Goal: Subscribe to service/newsletter

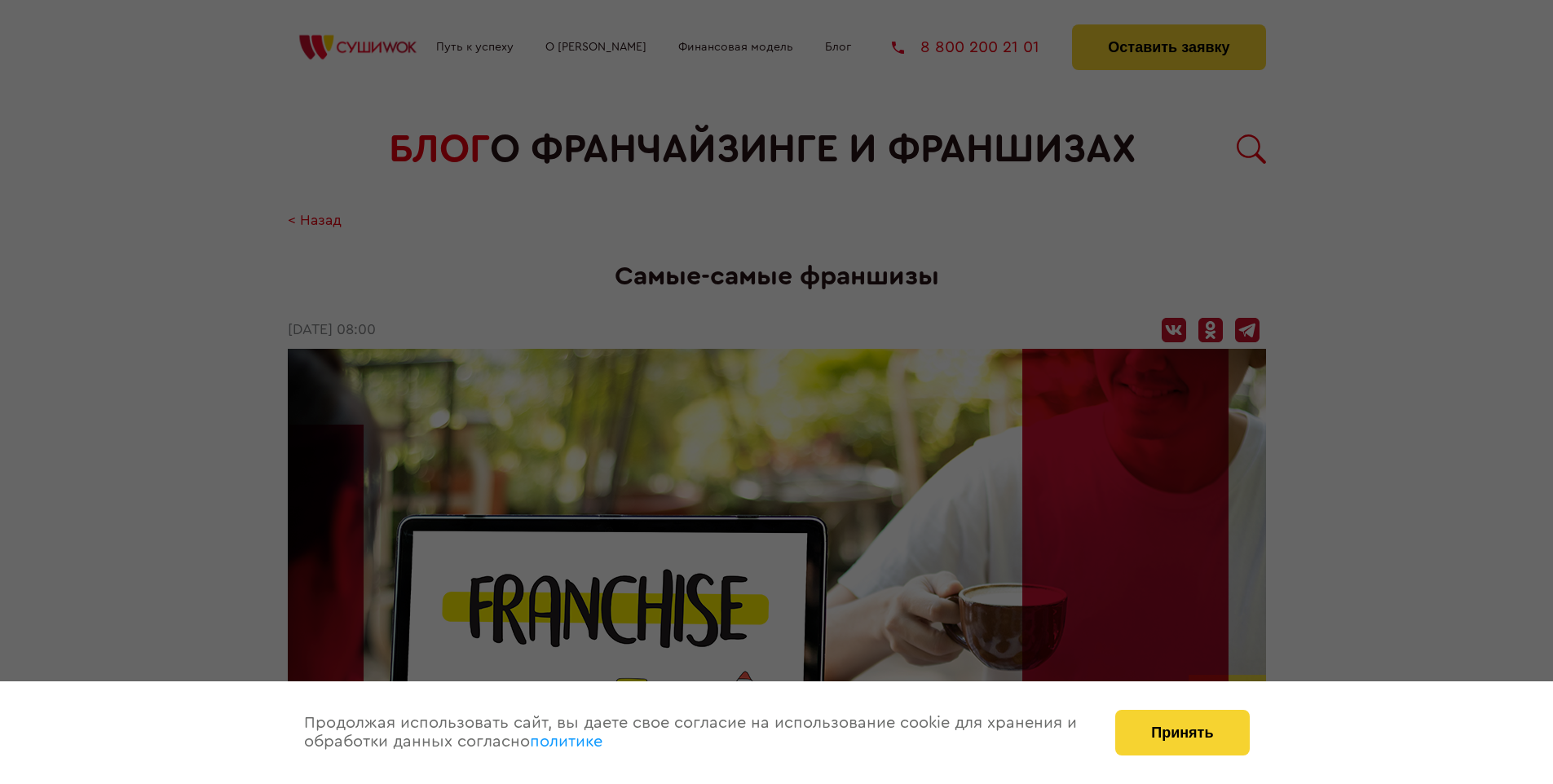
scroll to position [1719, 0]
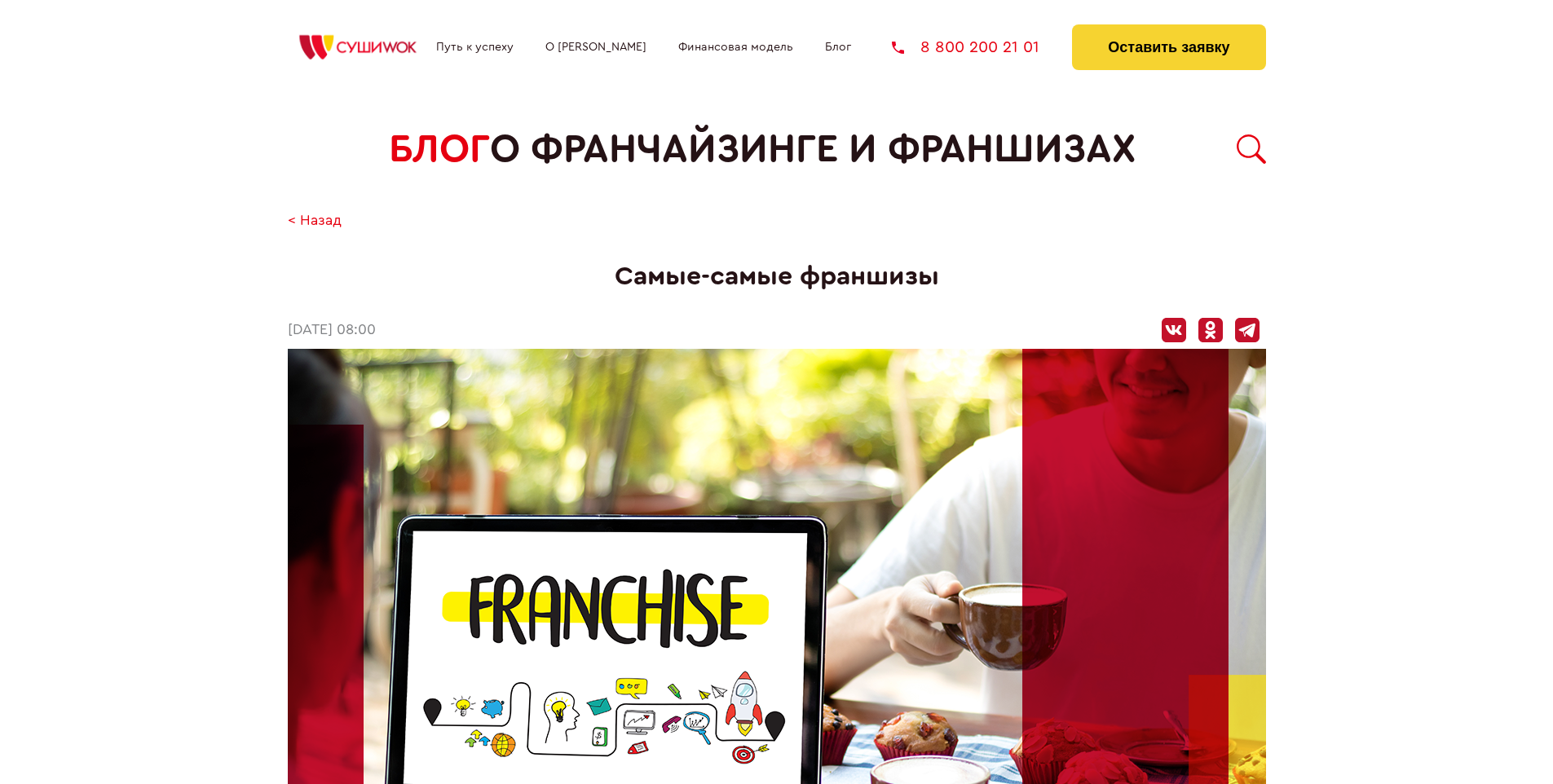
scroll to position [1719, 0]
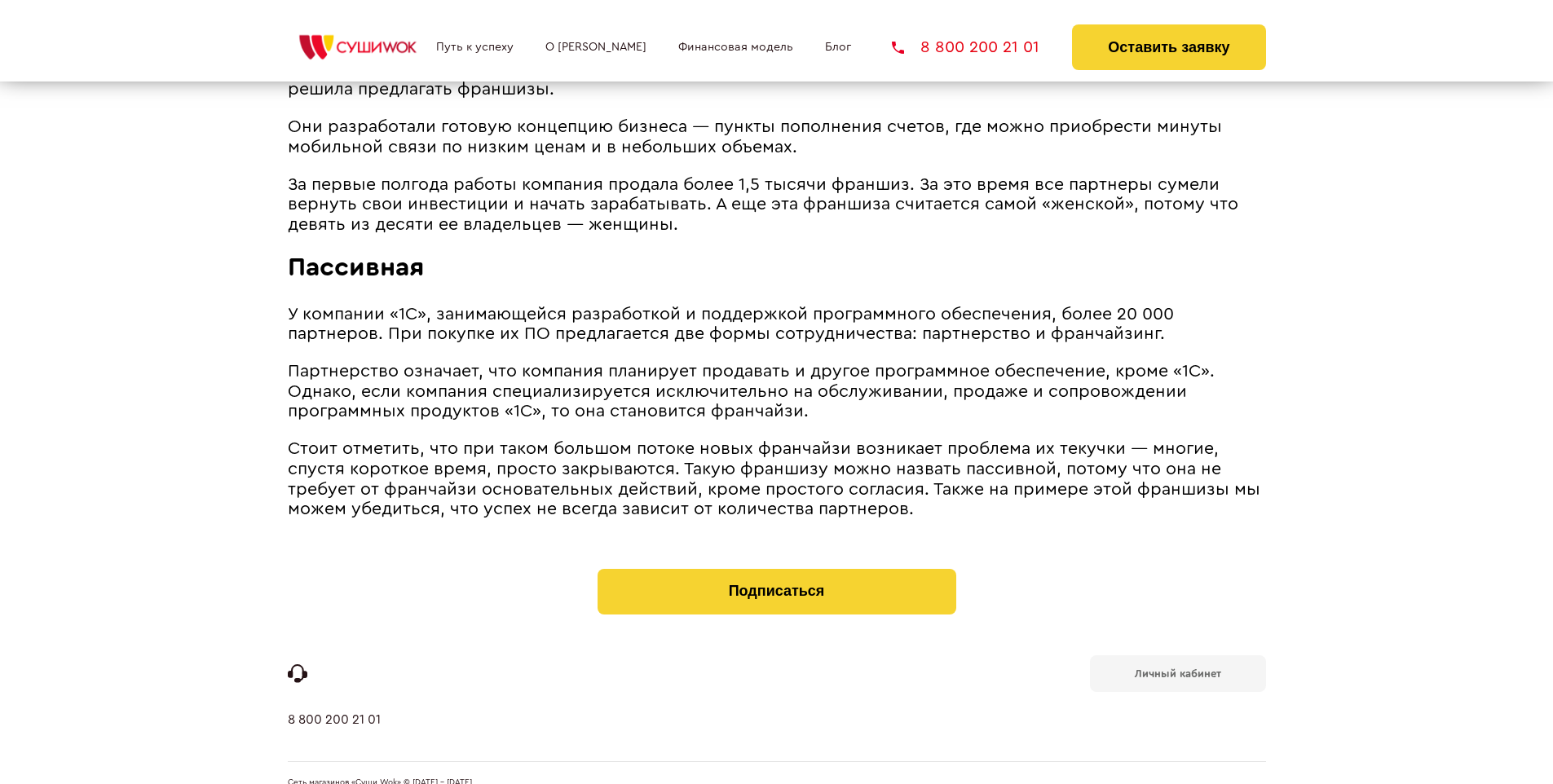
click at [1177, 668] on b "Личный кабинет" at bounding box center [1177, 673] width 86 height 10
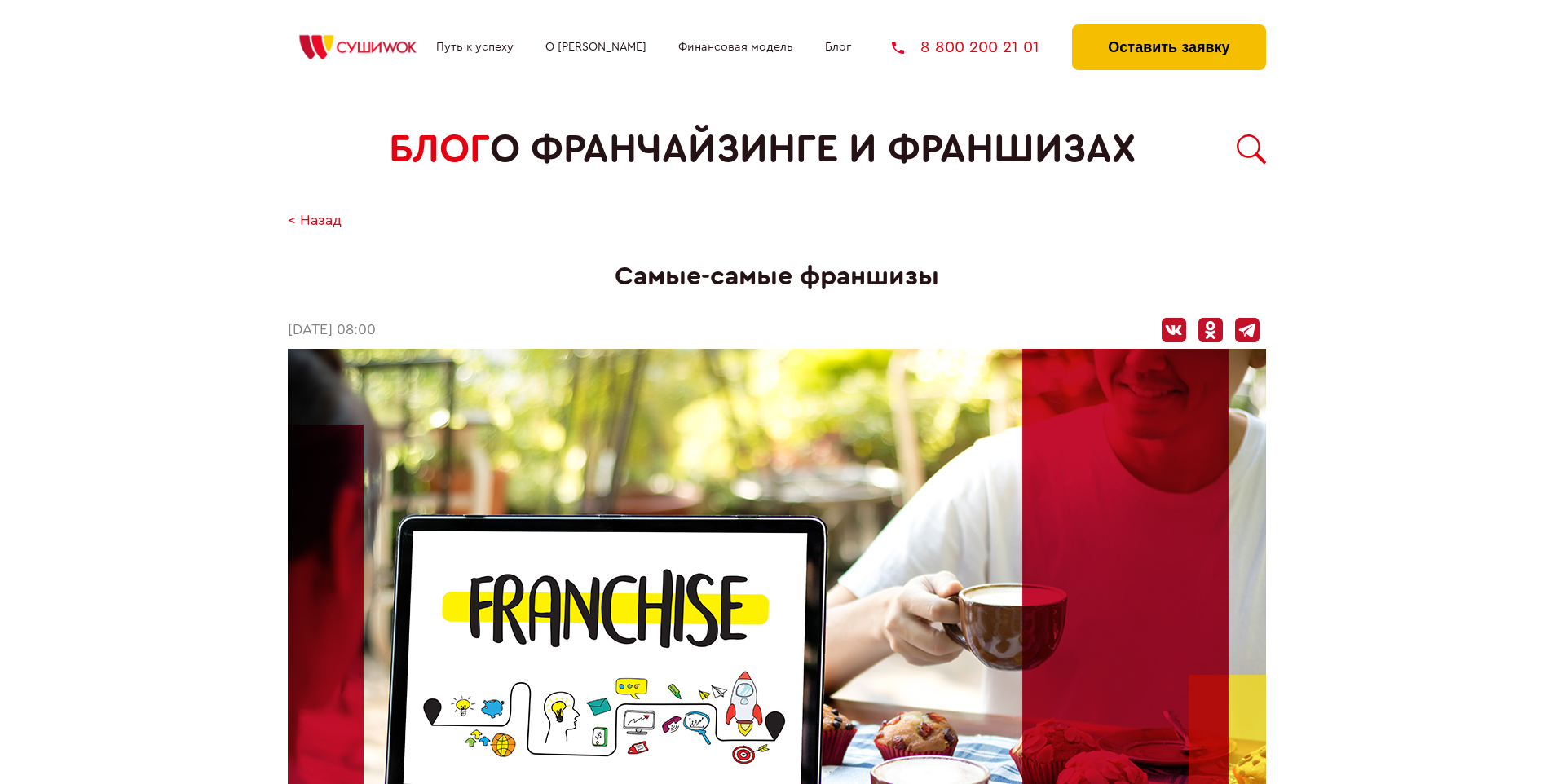
click at [1168, 29] on button "Оставить заявку" at bounding box center [1168, 47] width 194 height 46
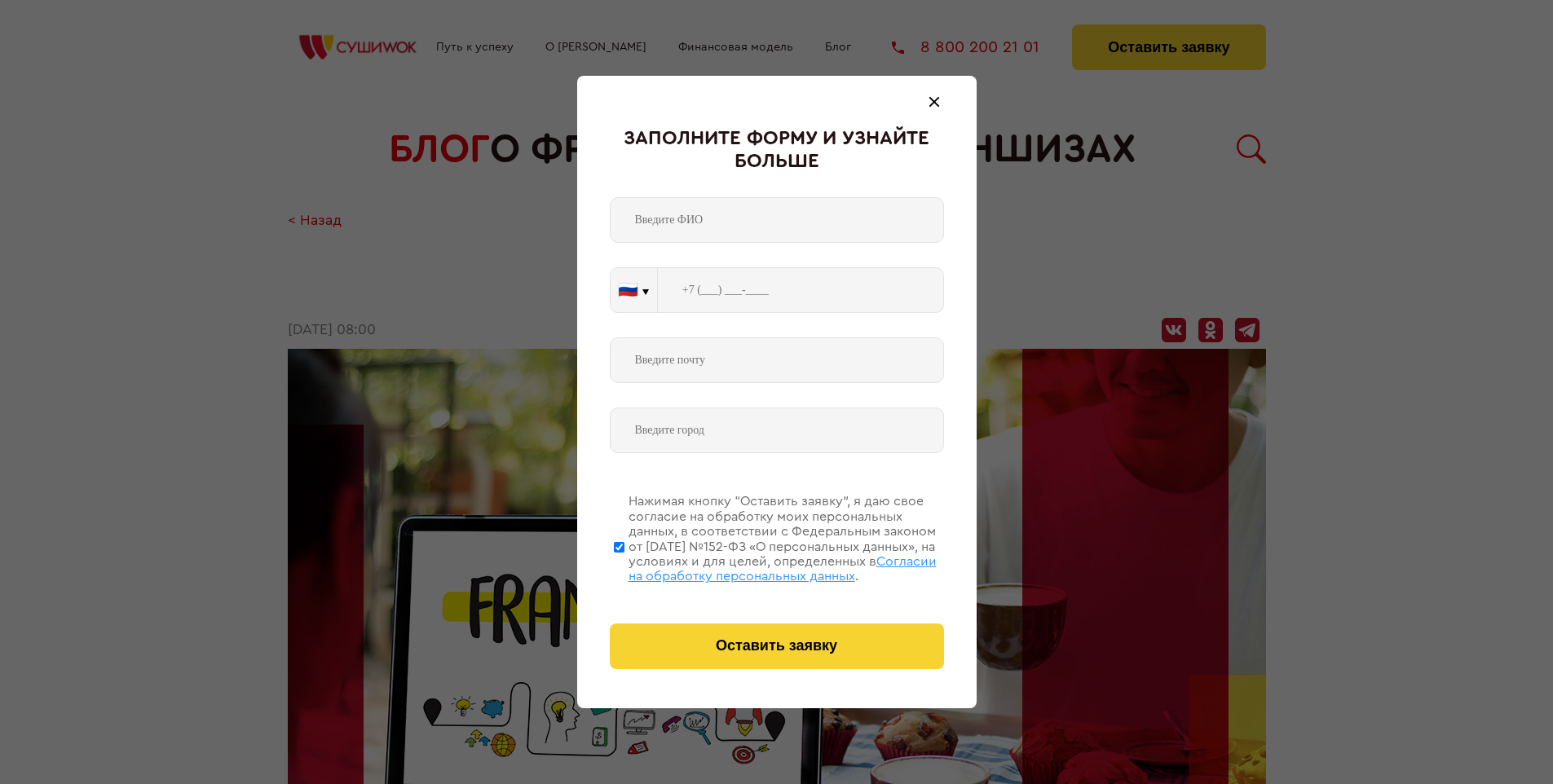
click at [755, 566] on span "Согласии на обработку персональных данных" at bounding box center [783, 569] width 309 height 28
click at [625, 566] on input "Нажимая кнопку “Оставить заявку”, я даю свое согласие на обработку моих персона…" at bounding box center [618, 546] width 10 height 130
checkbox input "false"
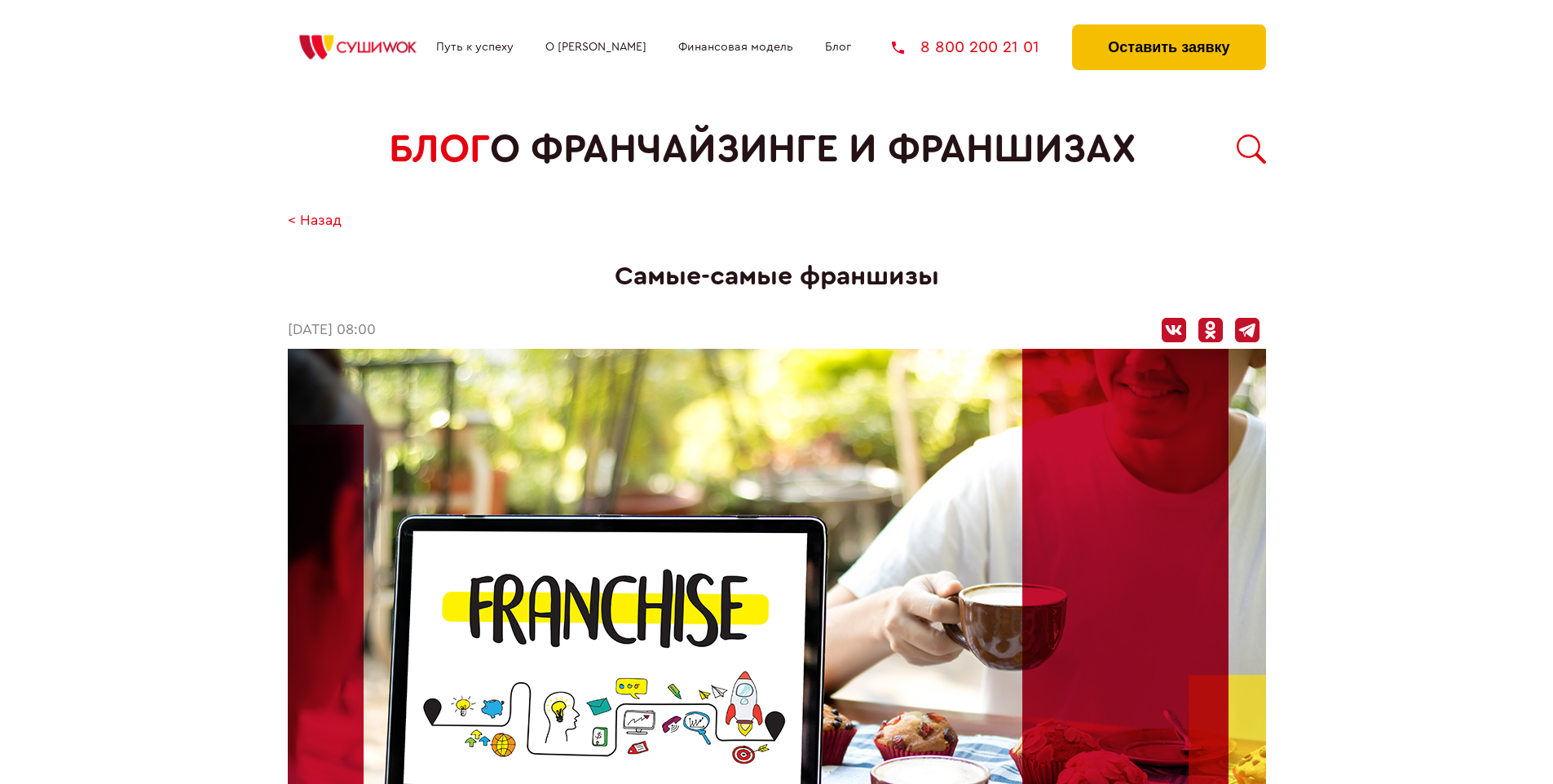
click at [1168, 29] on button "Оставить заявку" at bounding box center [1168, 47] width 194 height 46
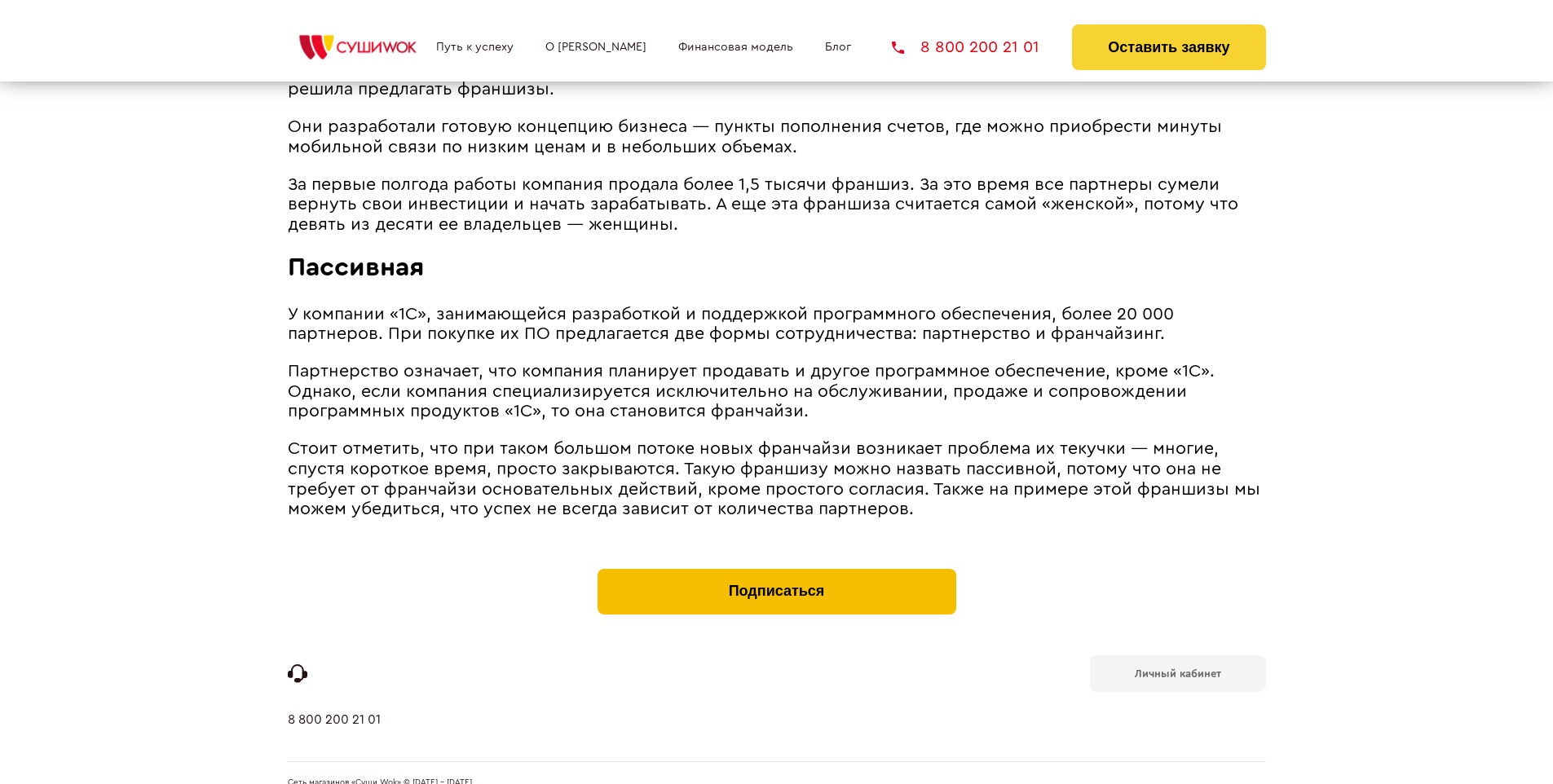
click at [776, 568] on button "Подписаться" at bounding box center [777, 591] width 359 height 46
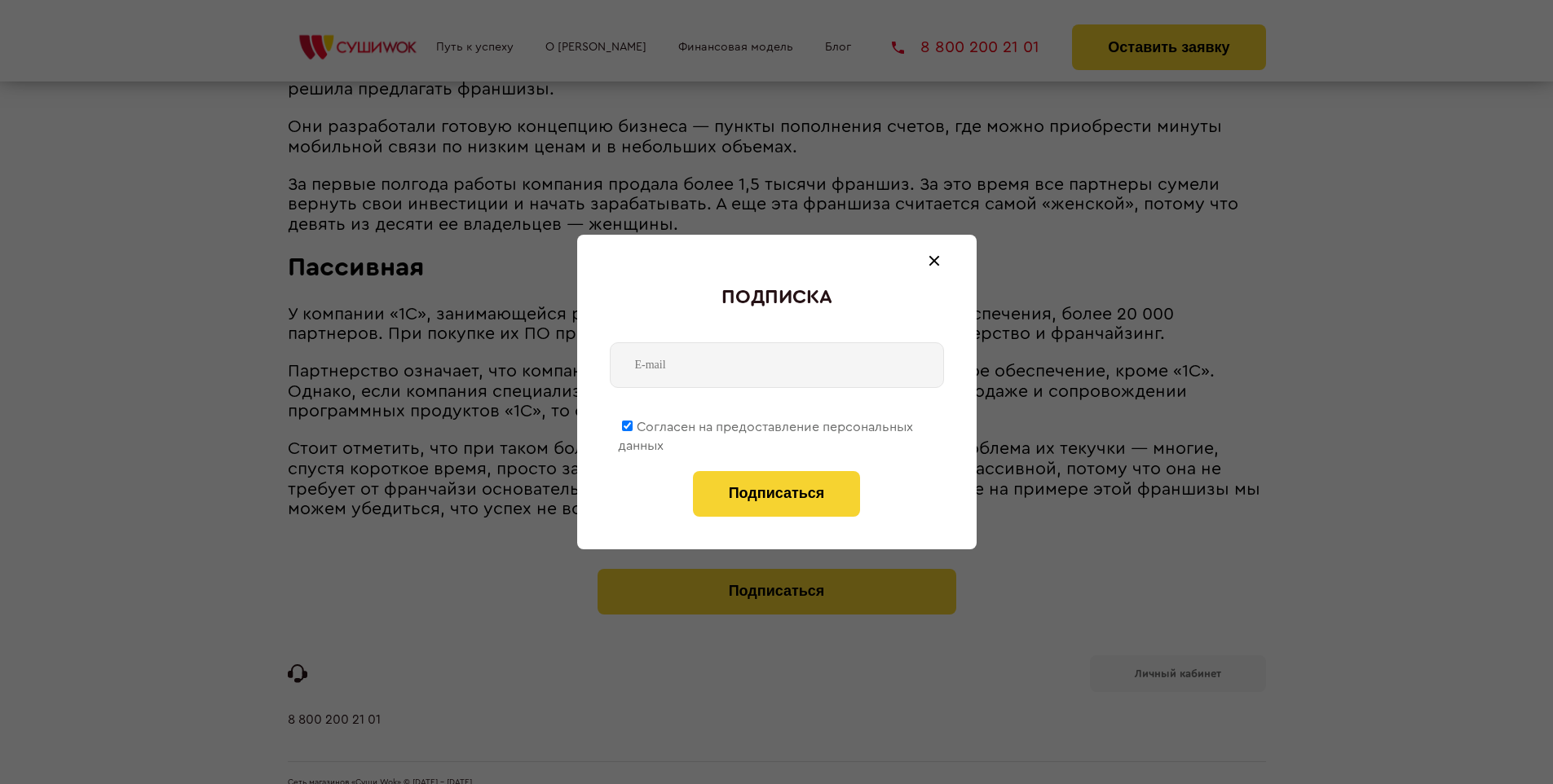
click at [766, 423] on span "Согласен на предоставление персональных данных" at bounding box center [766, 436] width 295 height 32
click at [632, 423] on input "Согласен на предоставление персональных данных" at bounding box center [626, 425] width 10 height 10
checkbox input "false"
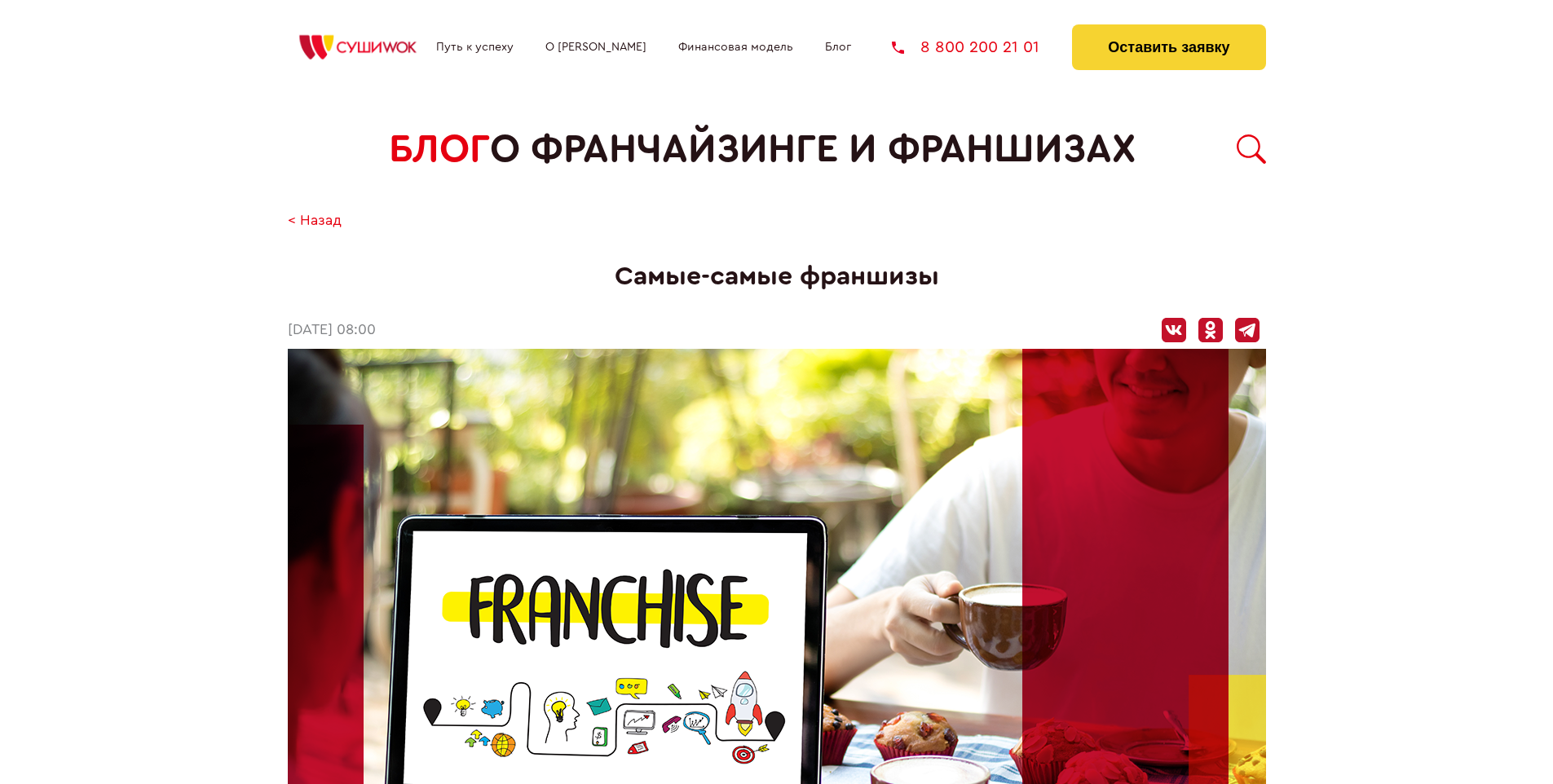
scroll to position [1719, 0]
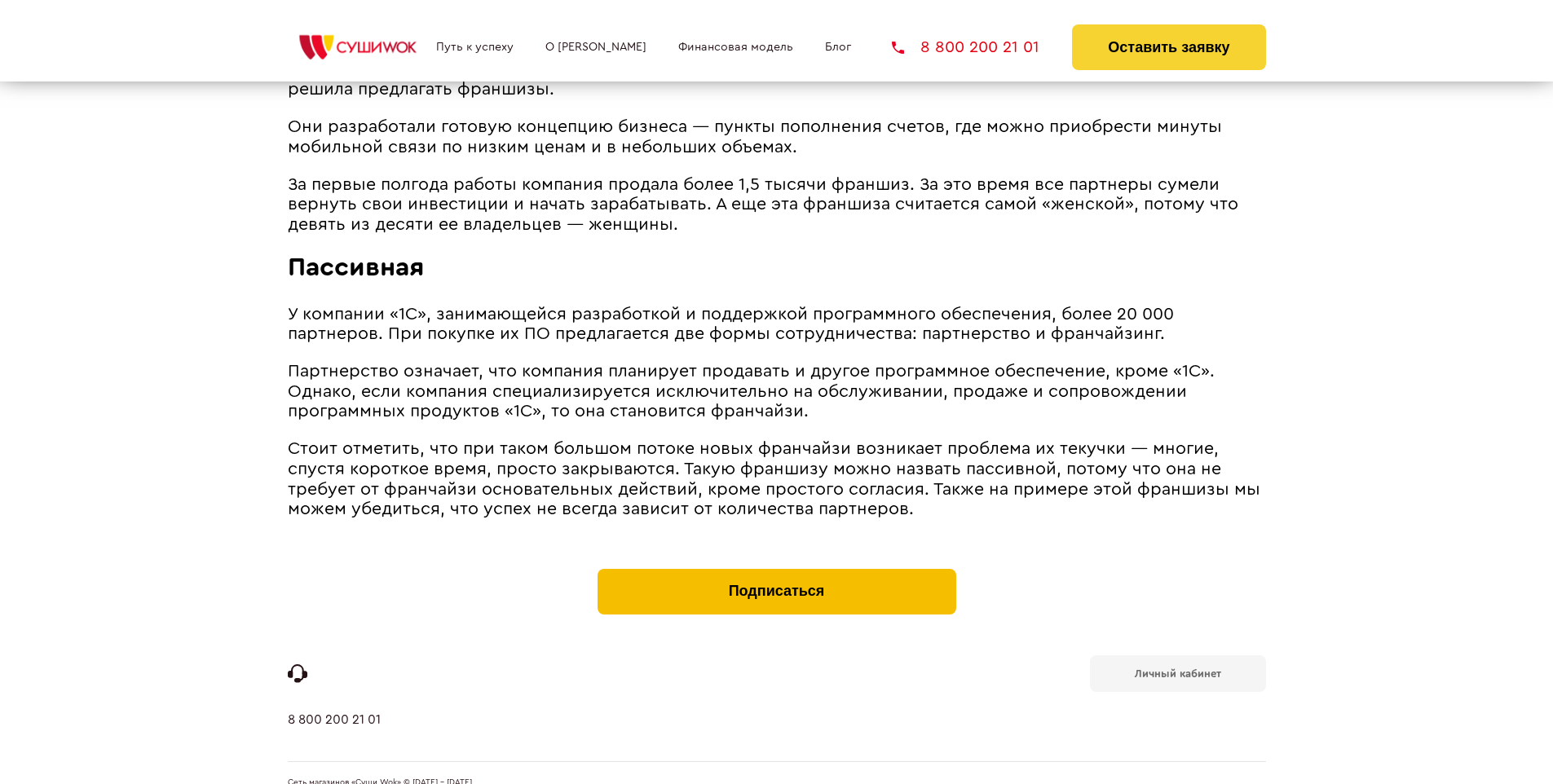
click at [776, 568] on button "Подписаться" at bounding box center [777, 591] width 359 height 46
